Goal: Task Accomplishment & Management: Manage account settings

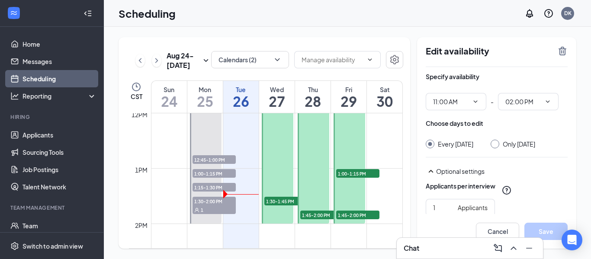
scroll to position [586, 0]
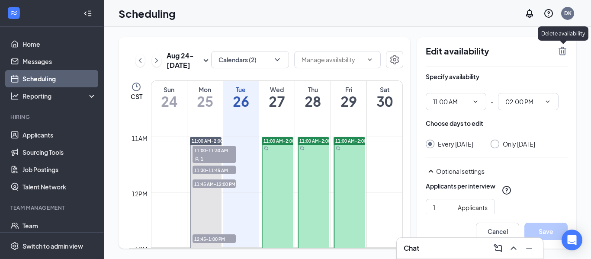
click at [562, 53] on icon "TrashOutline" at bounding box center [562, 51] width 10 height 10
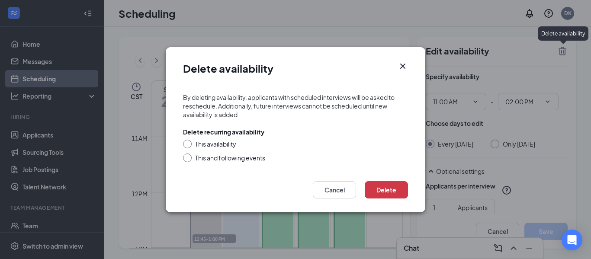
click at [402, 65] on icon "Cross" at bounding box center [402, 65] width 5 height 5
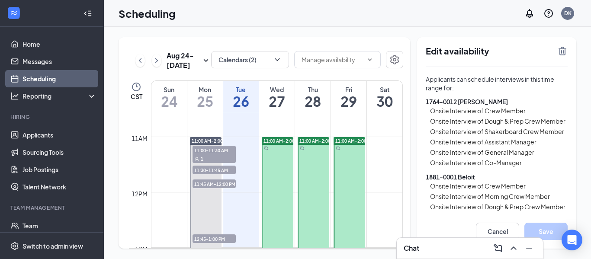
scroll to position [48, 0]
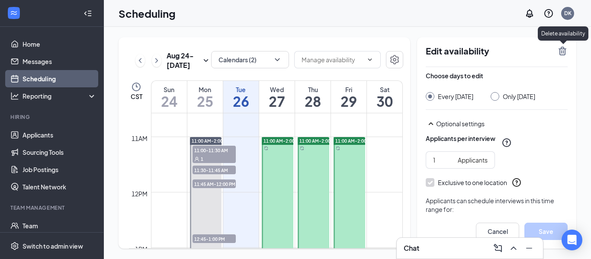
click at [564, 48] on icon "TrashOutline" at bounding box center [562, 51] width 10 height 10
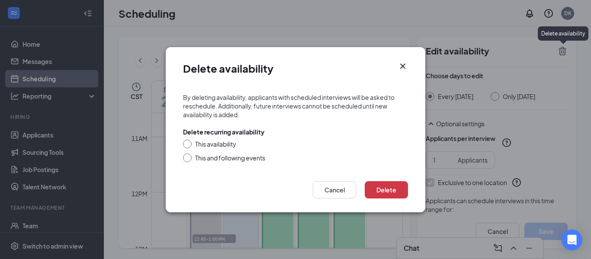
click at [217, 144] on div "This availability" at bounding box center [215, 144] width 41 height 9
click at [189, 144] on input "This availability" at bounding box center [186, 143] width 6 height 6
radio input "true"
click at [393, 192] on button "Delete" at bounding box center [386, 189] width 43 height 17
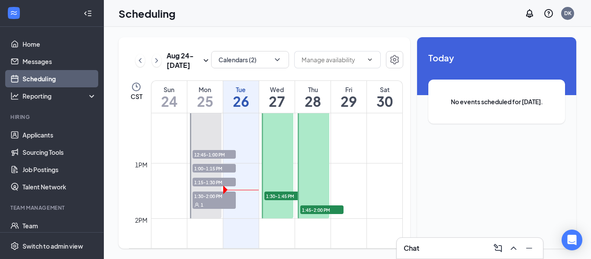
scroll to position [661, 0]
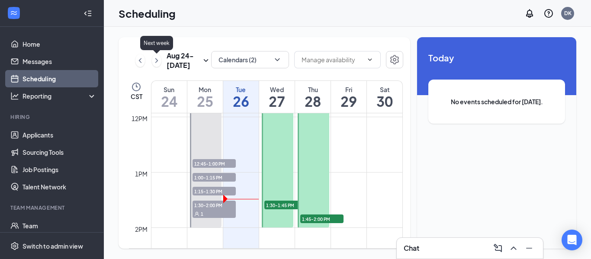
click at [155, 61] on icon "ChevronRight" at bounding box center [156, 60] width 9 height 10
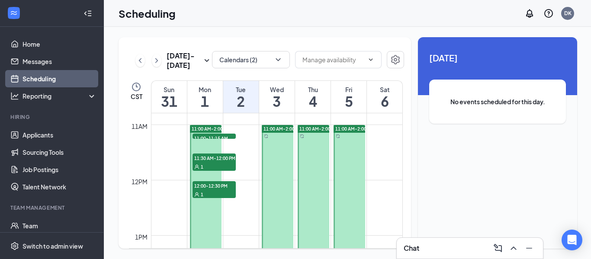
scroll to position [605, 0]
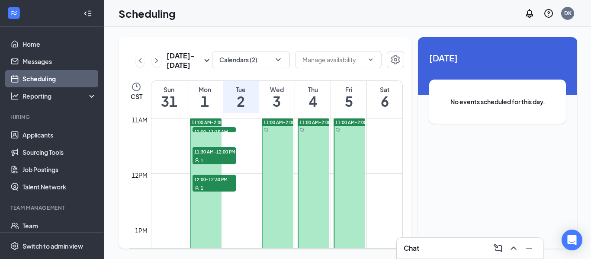
click at [208, 121] on span "11:00 AM-2:00 PM" at bounding box center [211, 122] width 39 height 6
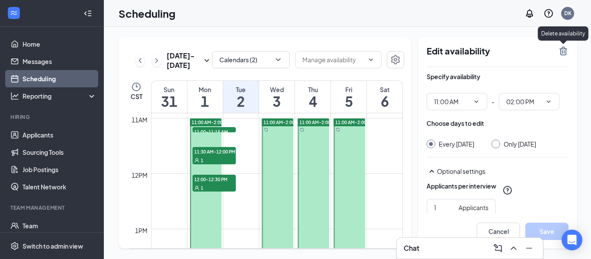
click at [561, 51] on icon "TrashOutline" at bounding box center [563, 51] width 10 height 10
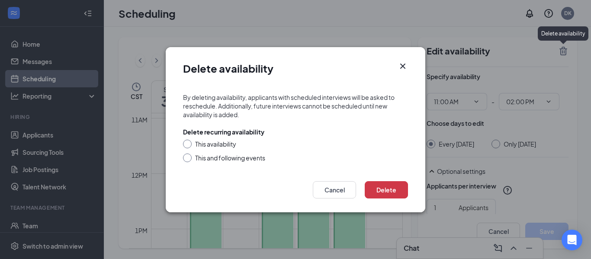
click at [199, 144] on div "This availability" at bounding box center [215, 144] width 41 height 9
click at [189, 144] on input "This availability" at bounding box center [186, 143] width 6 height 6
radio input "true"
click at [386, 187] on button "Delete" at bounding box center [386, 189] width 43 height 17
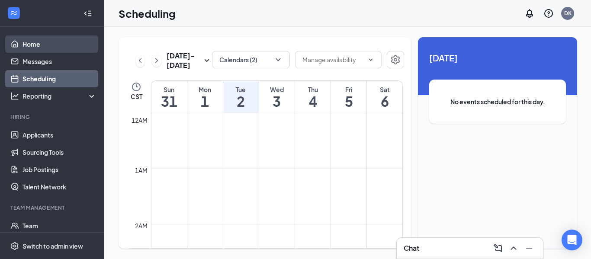
click at [38, 46] on link "Home" at bounding box center [60, 43] width 74 height 17
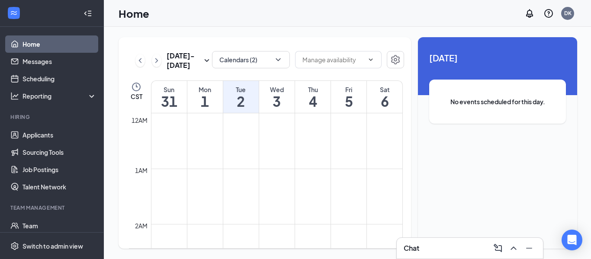
click at [51, 47] on link "Home" at bounding box center [60, 43] width 74 height 17
click at [15, 13] on icon "WorkstreamLogo" at bounding box center [14, 13] width 9 height 9
click at [85, 16] on icon "Collapse" at bounding box center [88, 13] width 9 height 9
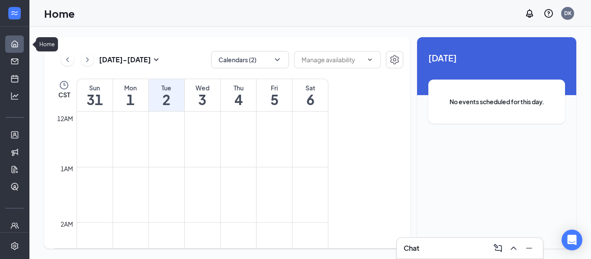
click at [23, 42] on link "Home" at bounding box center [27, 43] width 9 height 17
click at [16, 17] on div at bounding box center [14, 13] width 17 height 17
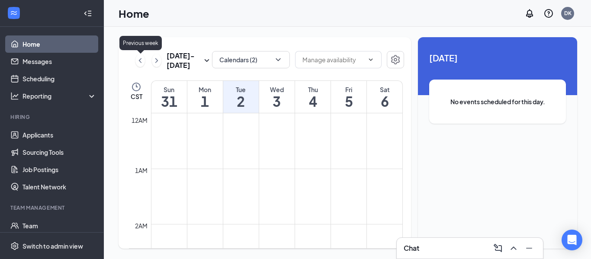
click at [140, 58] on icon "ChevronLeft" at bounding box center [140, 60] width 9 height 10
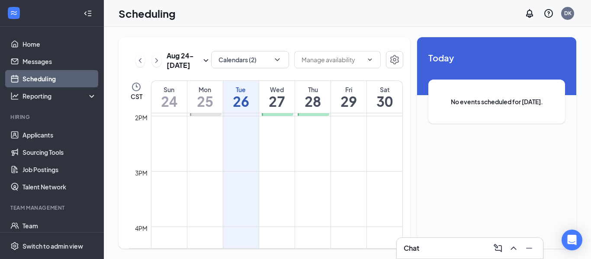
scroll to position [850, 0]
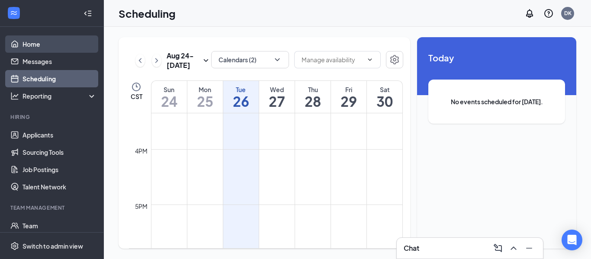
click at [33, 42] on link "Home" at bounding box center [60, 43] width 74 height 17
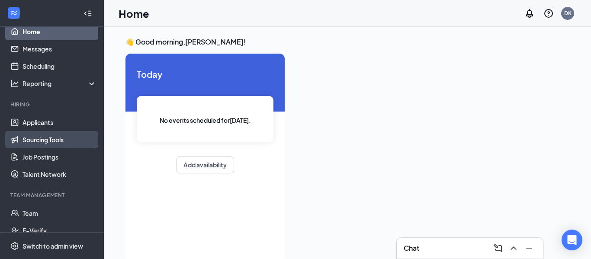
scroll to position [13, 0]
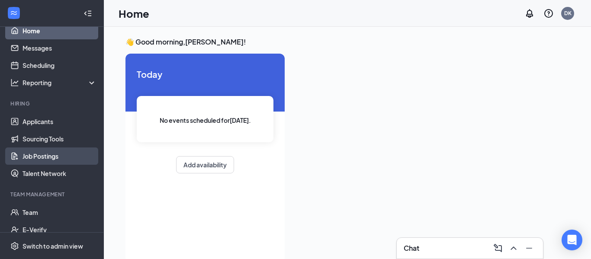
click at [48, 158] on link "Job Postings" at bounding box center [60, 156] width 74 height 17
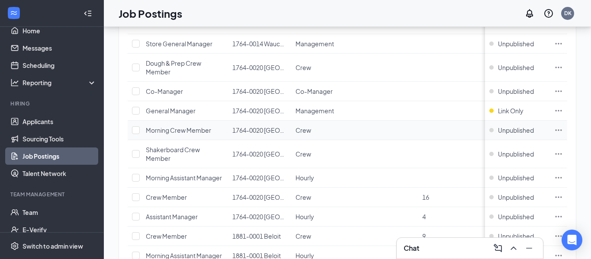
scroll to position [735, 0]
click at [511, 111] on span "Link Only" at bounding box center [511, 110] width 26 height 9
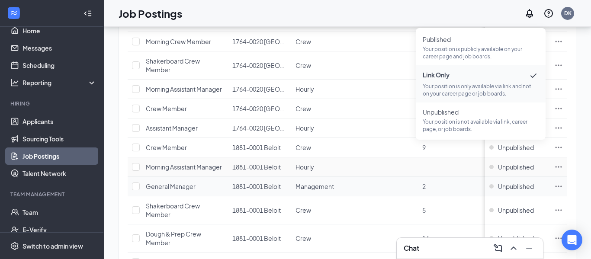
scroll to position [839, 0]
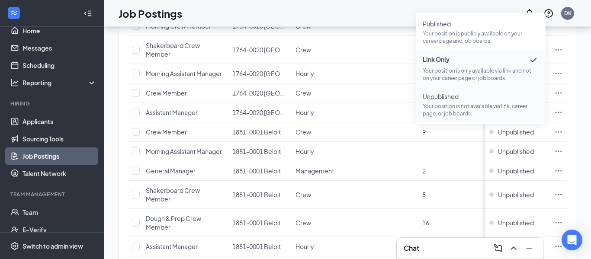
click at [458, 109] on p "Your position is not available via link, career page, or job boards." at bounding box center [481, 110] width 116 height 15
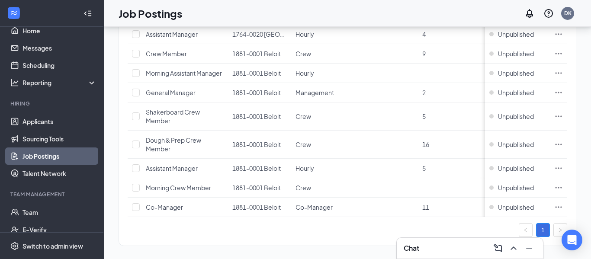
scroll to position [923, 0]
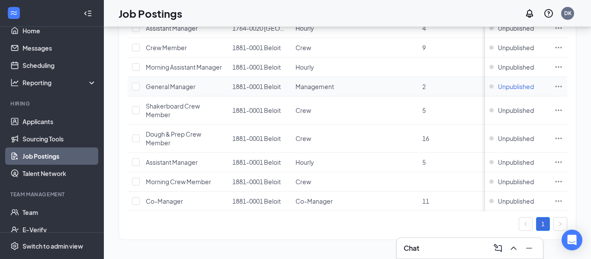
click at [492, 89] on div "Unpublished" at bounding box center [511, 86] width 45 height 9
